Goal: Transaction & Acquisition: Book appointment/travel/reservation

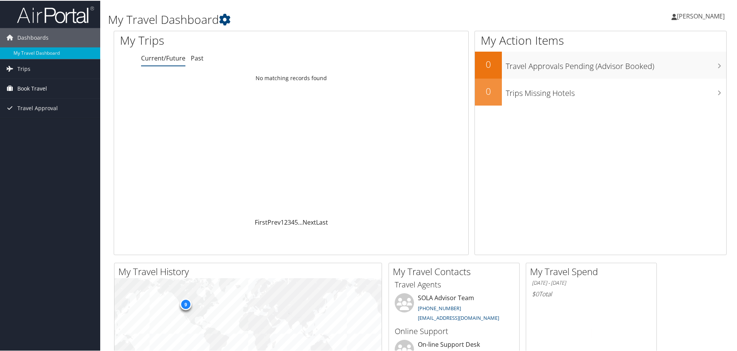
click at [27, 91] on span "Book Travel" at bounding box center [32, 87] width 30 height 19
click at [27, 114] on link "Book/Manage Online Trips" at bounding box center [50, 115] width 100 height 12
